Goal: Information Seeking & Learning: Learn about a topic

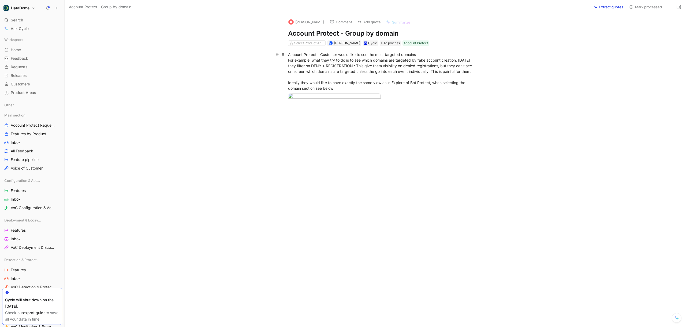
click at [352, 69] on div "Account Protect - Customer would like to see the most targeted domains For exam…" at bounding box center [380, 71] width 185 height 39
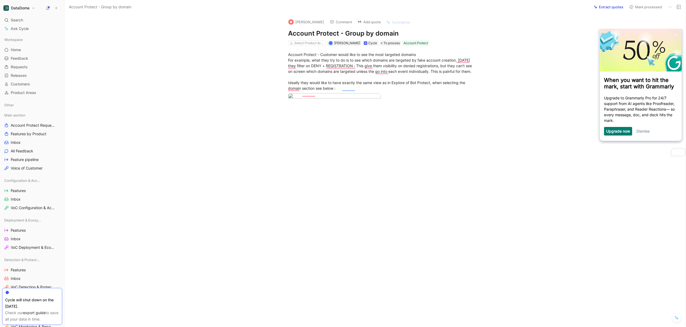
click at [133, 209] on div at bounding box center [381, 163] width 610 height 98
click at [645, 132] on link "Dismiss" at bounding box center [642, 131] width 13 height 5
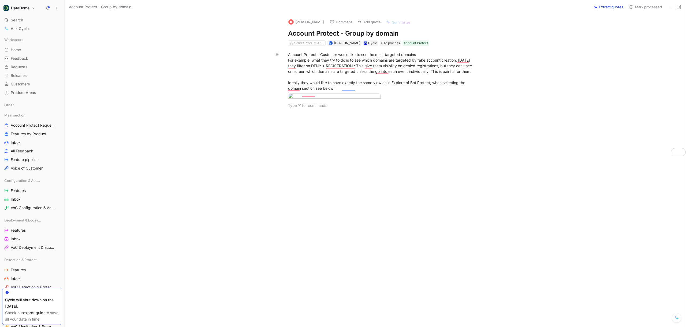
click at [671, 8] on icon at bounding box center [670, 7] width 4 height 4
click at [339, 88] on div "Account Protect - Customer would like to see the most targeted domains For exam…" at bounding box center [380, 71] width 185 height 39
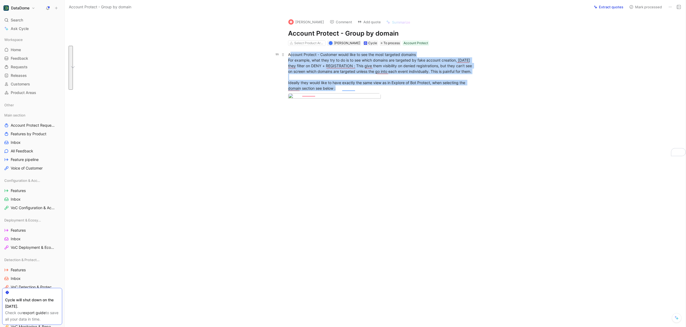
drag, startPoint x: 315, startPoint y: 88, endPoint x: 289, endPoint y: 56, distance: 41.0
click at [289, 56] on div "Account Protect - Customer would like to see the most targeted domains For exam…" at bounding box center [380, 71] width 185 height 39
drag, startPoint x: 301, startPoint y: 63, endPoint x: 308, endPoint y: 73, distance: 11.6
click at [301, 63] on div "Account Protect - Customer would like to see the most targeted domains For exam…" at bounding box center [380, 71] width 185 height 39
drag, startPoint x: 335, startPoint y: 92, endPoint x: 289, endPoint y: 56, distance: 58.4
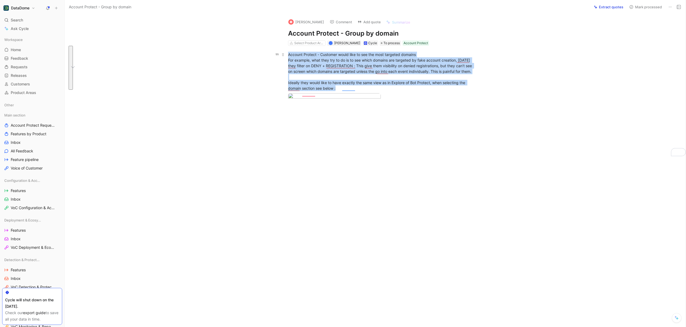
click at [289, 56] on div "Account Protect - Customer would like to see the most targeted domains For exam…" at bounding box center [380, 71] width 185 height 39
copy div "Account Protect - Customer would like to see the most targeted domains For exam…"
drag, startPoint x: 488, startPoint y: 229, endPoint x: 421, endPoint y: 215, distance: 68.4
click at [487, 212] on div at bounding box center [381, 163] width 610 height 98
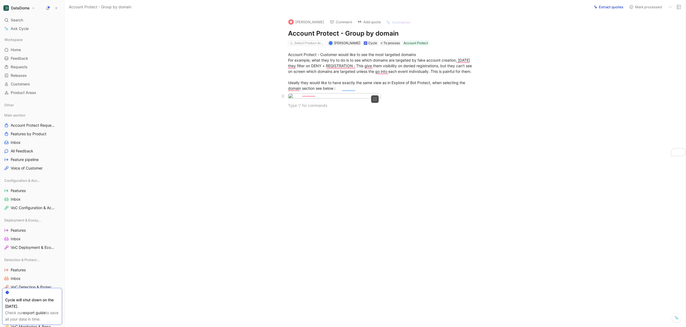
click at [328, 116] on body "DataDome Search ⌘ K Ask Cycle Workspace Home G then H Feedback G then F Request…" at bounding box center [343, 163] width 686 height 327
click at [675, 327] on div at bounding box center [343, 327] width 686 height 0
click at [670, 6] on icon at bounding box center [670, 7] width 4 height 4
click at [656, 26] on div "Delete" at bounding box center [647, 26] width 49 height 6
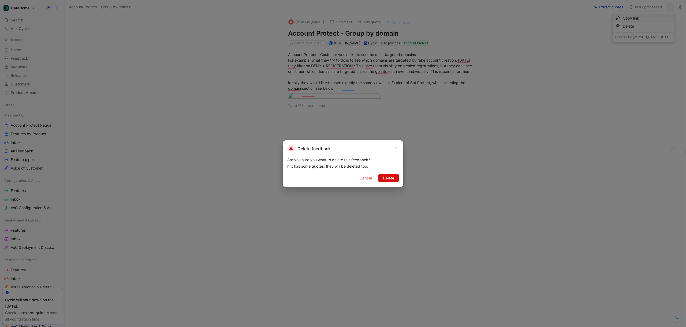
click at [386, 177] on span "Delete" at bounding box center [388, 178] width 11 height 6
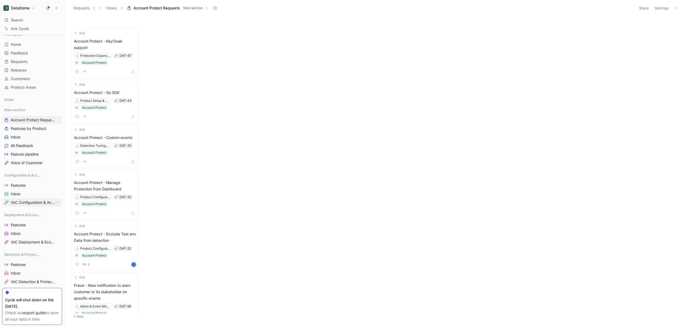
scroll to position [2, 0]
click at [29, 147] on span "All Feedback" at bounding box center [22, 149] width 23 height 5
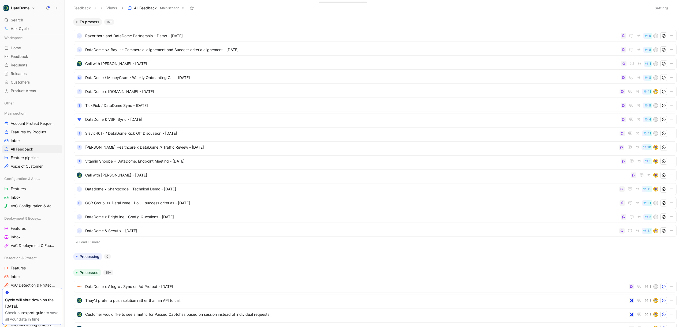
click at [173, 8] on span "Main section" at bounding box center [169, 7] width 19 height 5
click at [170, 74] on div "Account Protect Feedback" at bounding box center [159, 74] width 47 height 6
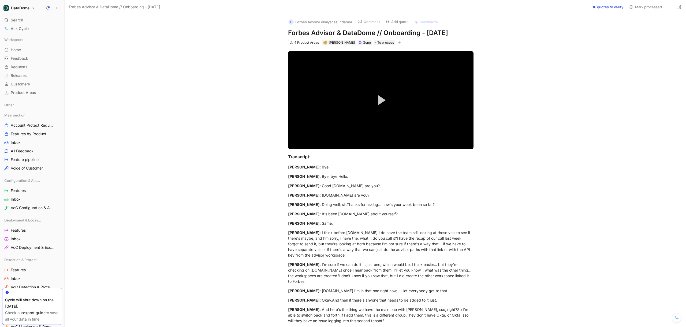
click at [605, 6] on button "10 quotes to verify" at bounding box center [608, 7] width 36 height 8
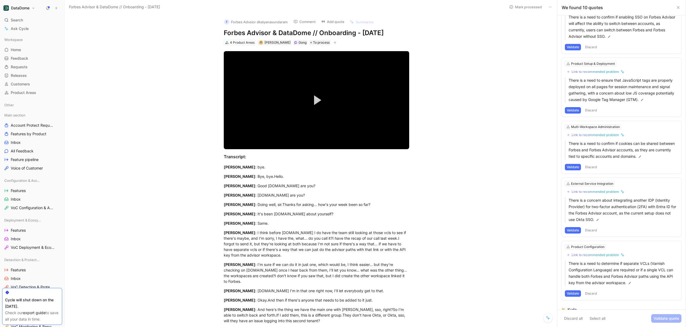
scroll to position [361, 0]
